Goal: Browse casually: Explore the website without a specific task or goal

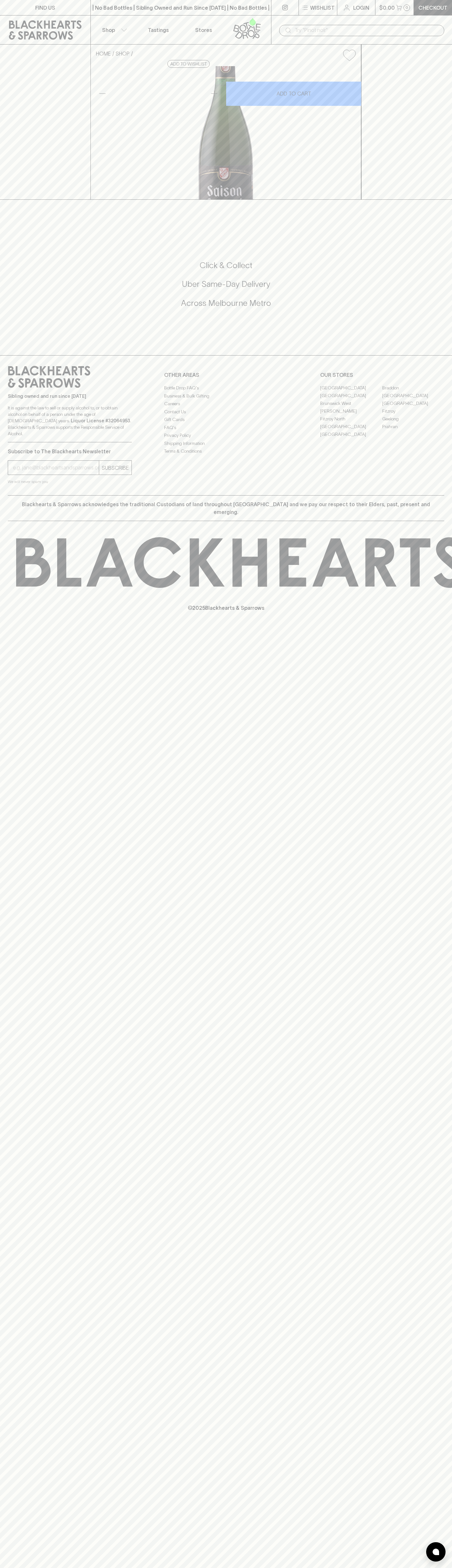
click at [431, 17] on div "​" at bounding box center [361, 30] width 181 height 29
click at [448, 1567] on html "FIND US | No Bad Bottles | Sibling Owned and Run Since 2006 | No Bad Bottles | …" at bounding box center [226, 784] width 452 height 1568
click at [174, 1567] on html "FIND US | No Bad Bottles | Sibling Owned and Run Since 2006 | No Bad Bottles | …" at bounding box center [226, 784] width 452 height 1568
click at [19, 1104] on div "FIND US | No Bad Bottles | Sibling Owned and Run Since 2006 | No Bad Bottles | …" at bounding box center [226, 784] width 452 height 1568
